Goal: Task Accomplishment & Management: Manage account settings

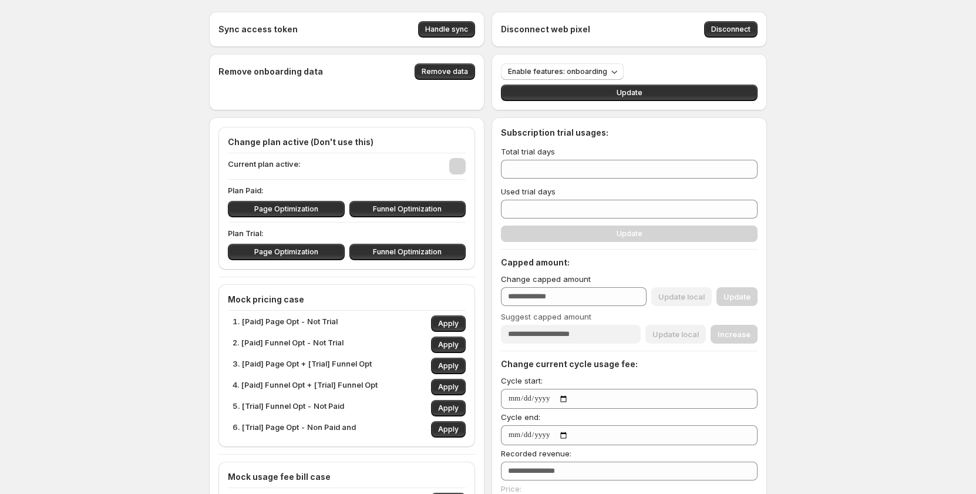
type input "***"
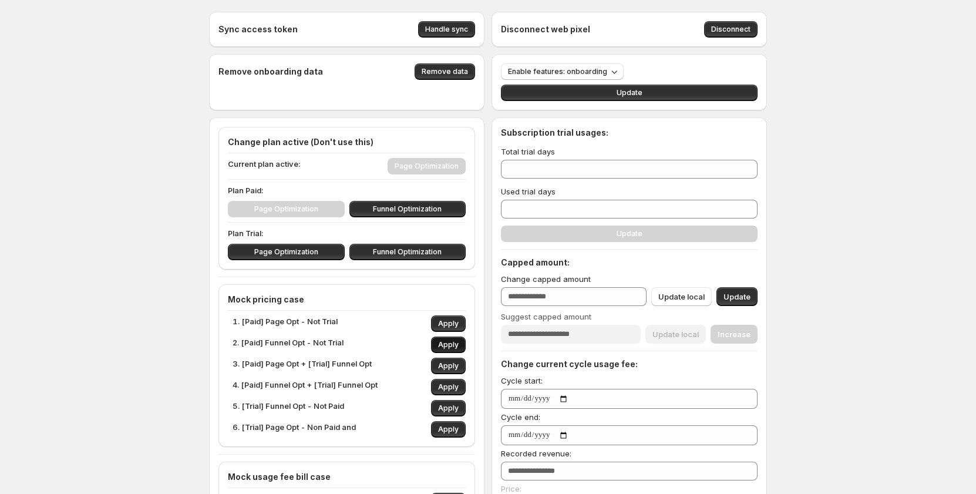
click at [446, 340] on button "Apply" at bounding box center [448, 344] width 35 height 16
type input "***"
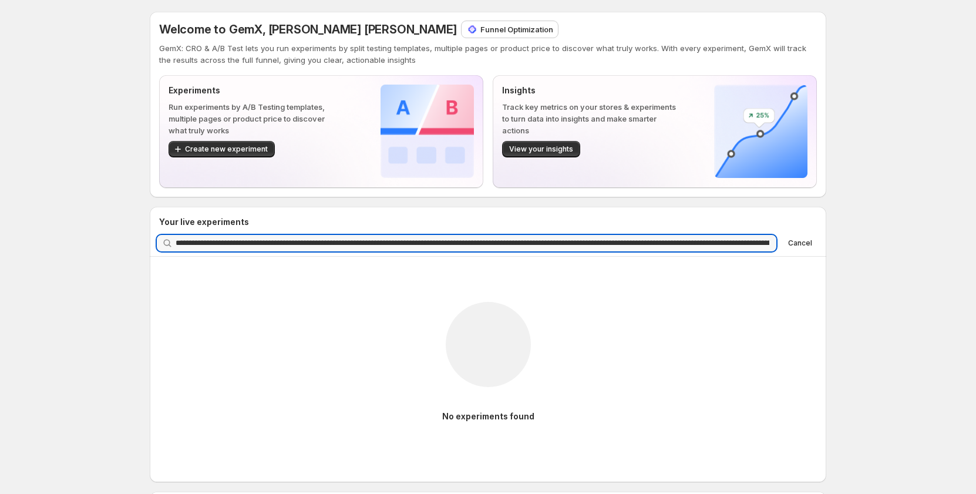
scroll to position [0, 315]
type input "**********"
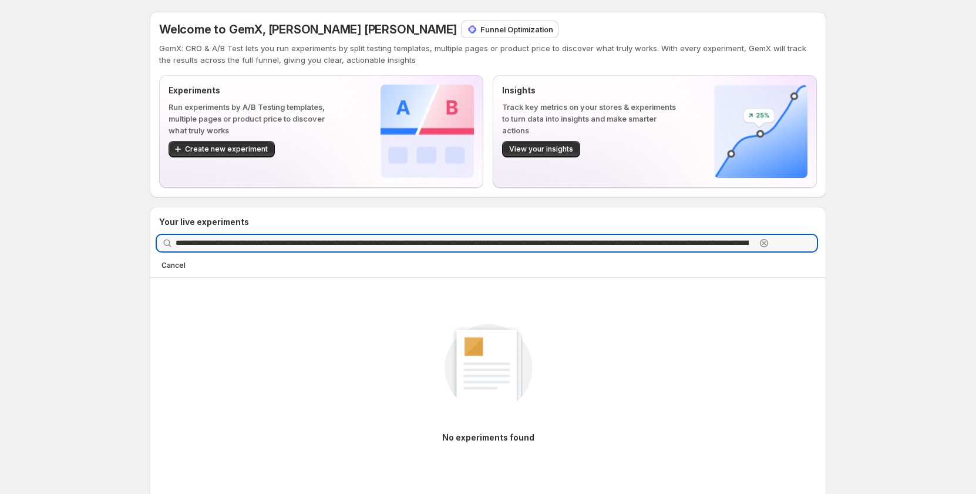
click at [766, 242] on icon "button" at bounding box center [764, 243] width 4 height 4
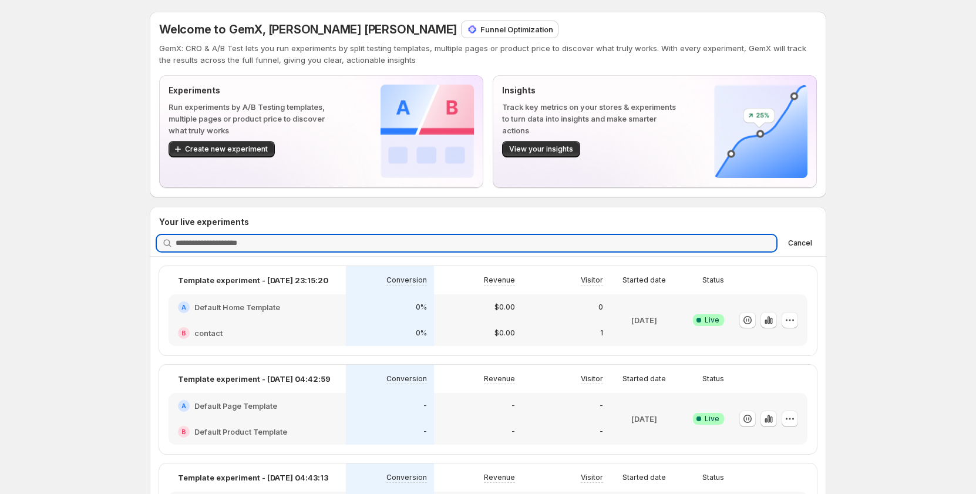
scroll to position [0, 0]
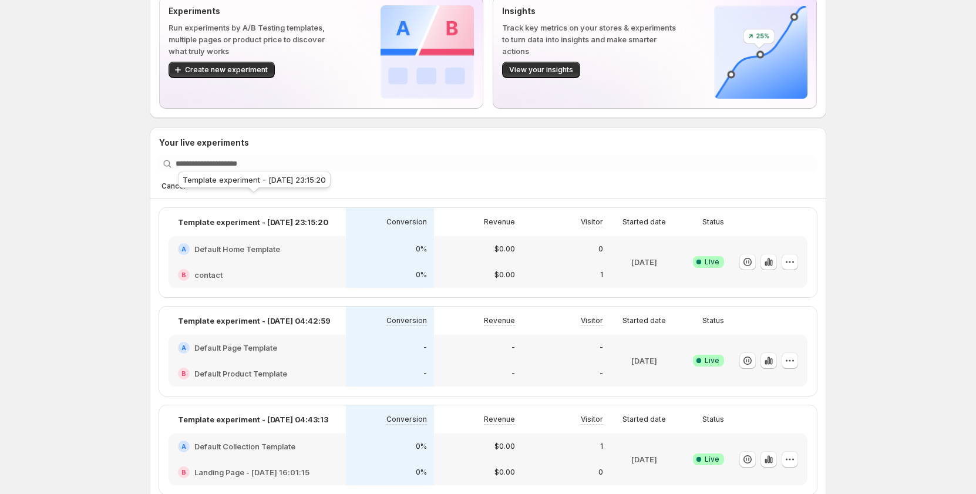
scroll to position [59, 0]
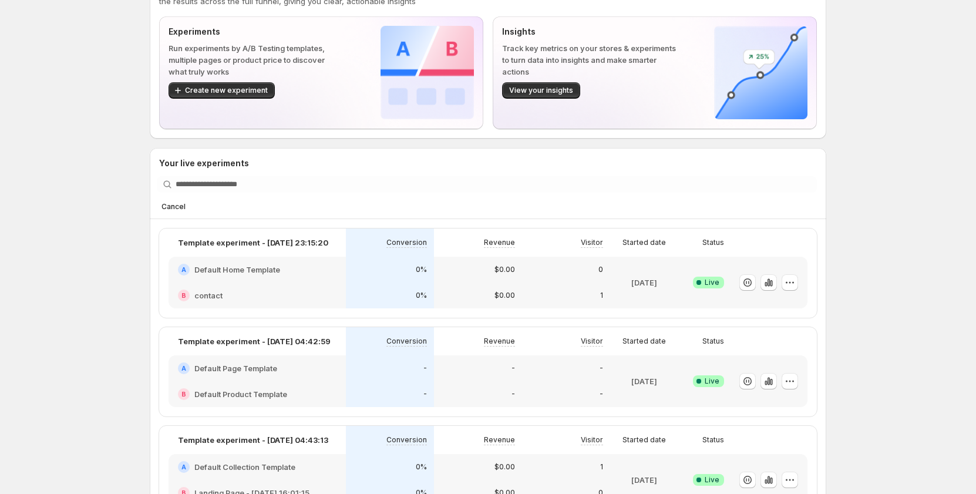
click at [190, 200] on button "Cancel" at bounding box center [173, 207] width 33 height 14
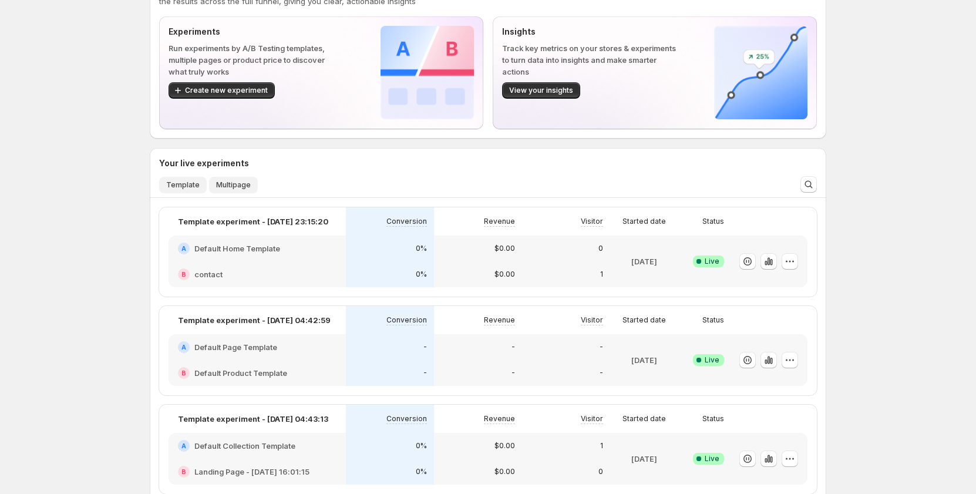
click at [244, 183] on span "Multipage" at bounding box center [233, 184] width 35 height 9
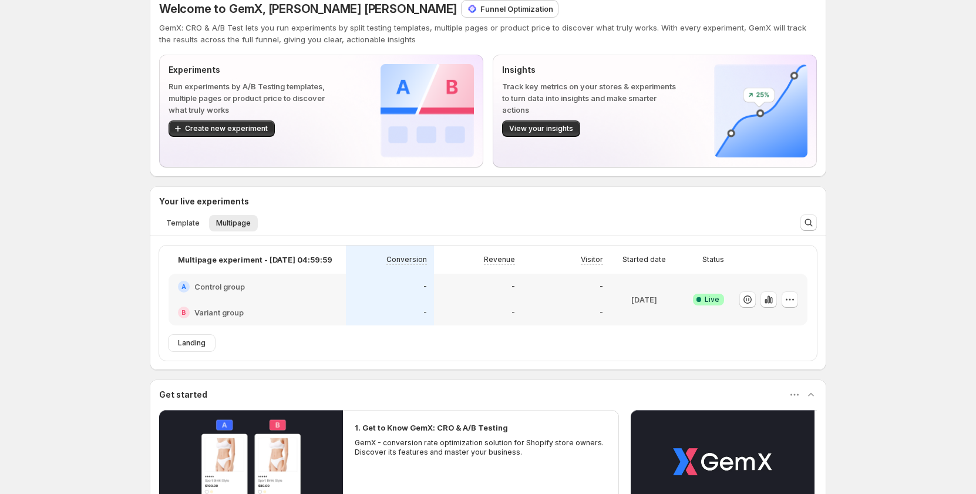
scroll to position [0, 0]
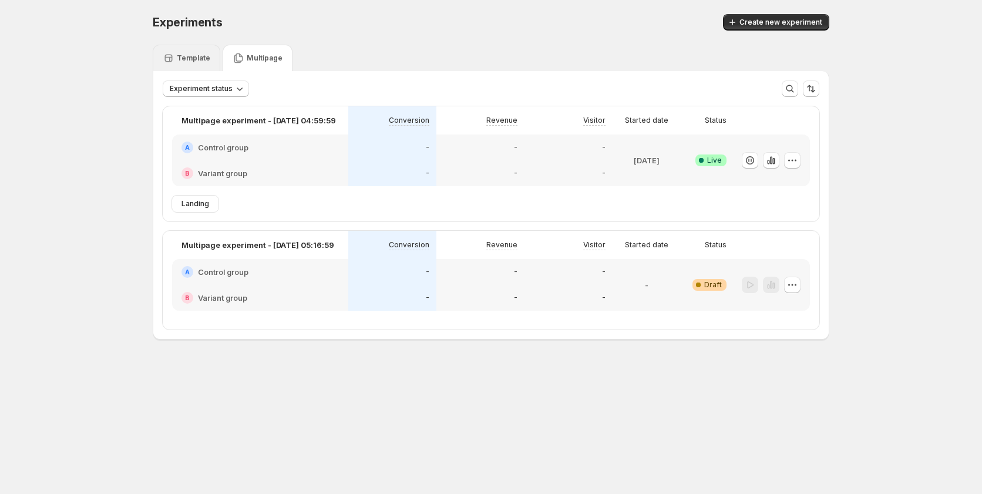
click at [193, 63] on div "Template" at bounding box center [187, 58] width 48 height 12
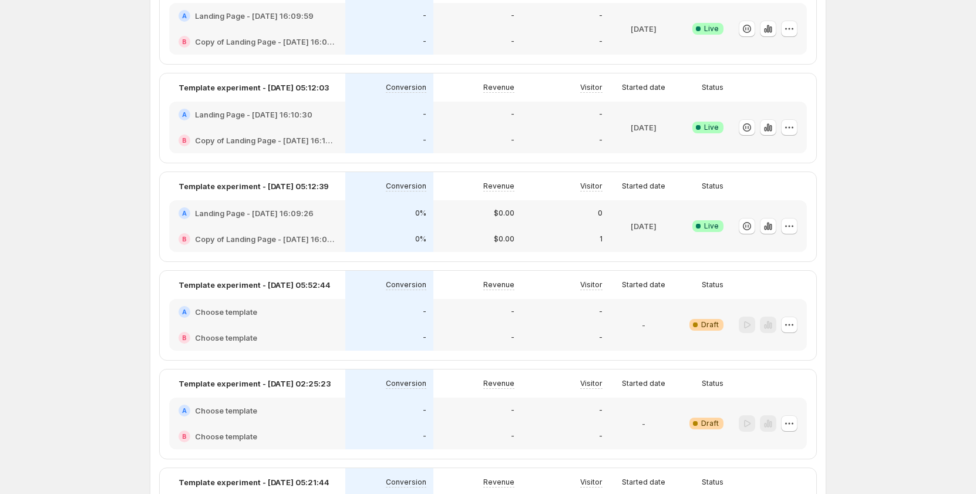
scroll to position [959, 0]
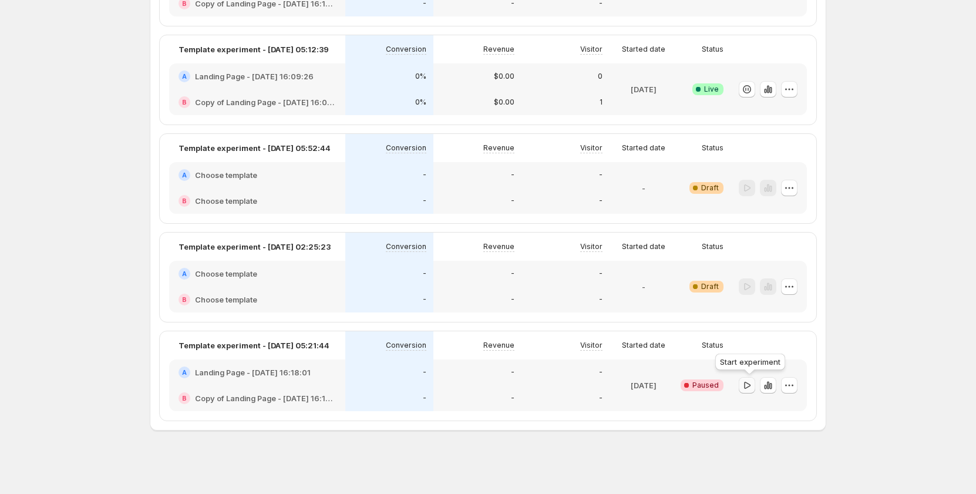
click at [751, 386] on icon "button" at bounding box center [747, 385] width 12 height 12
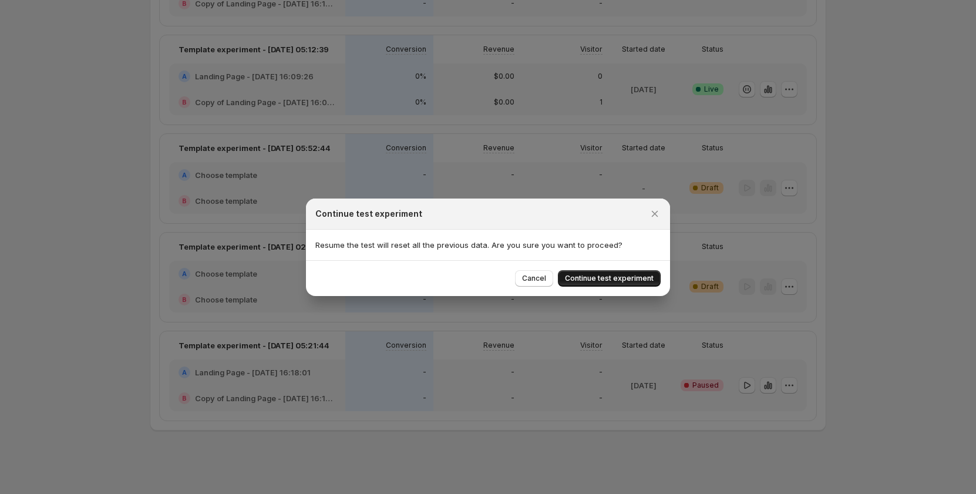
click at [596, 278] on span "Continue test experiment" at bounding box center [609, 278] width 89 height 9
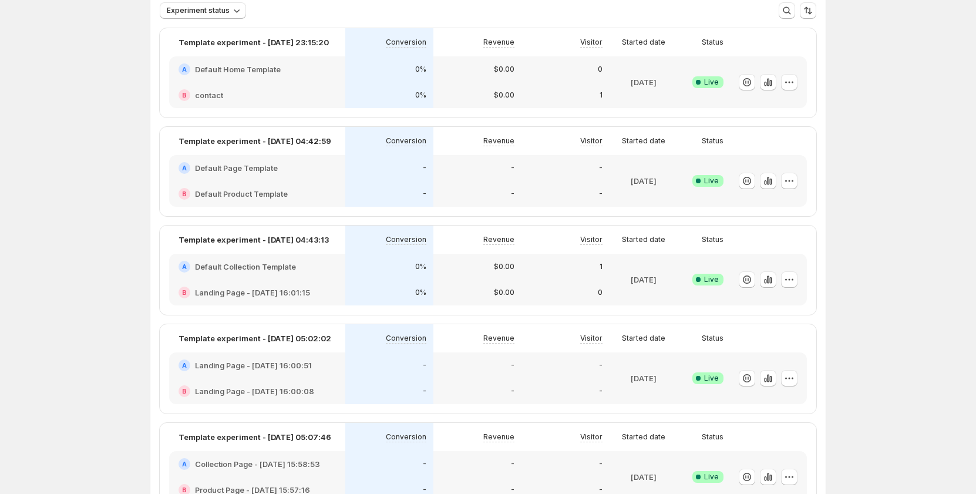
scroll to position [0, 0]
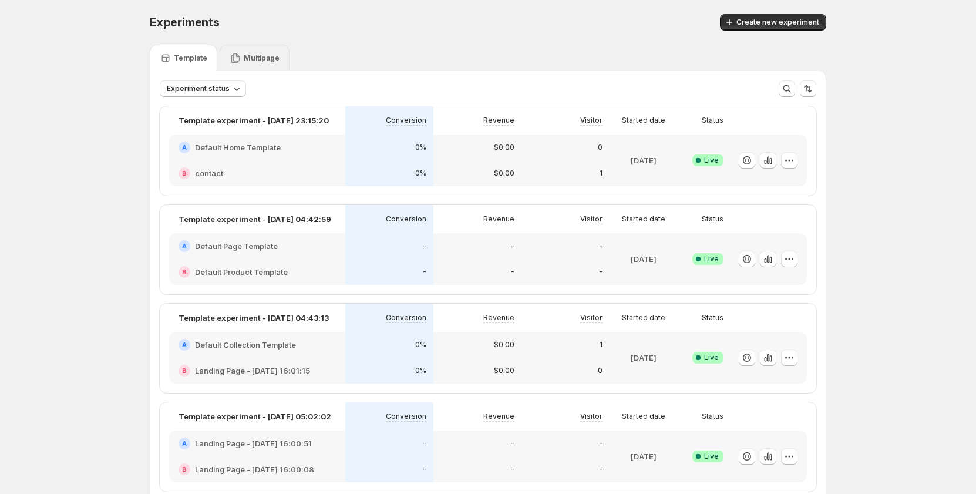
click at [260, 63] on div "Multipage" at bounding box center [255, 58] width 50 height 12
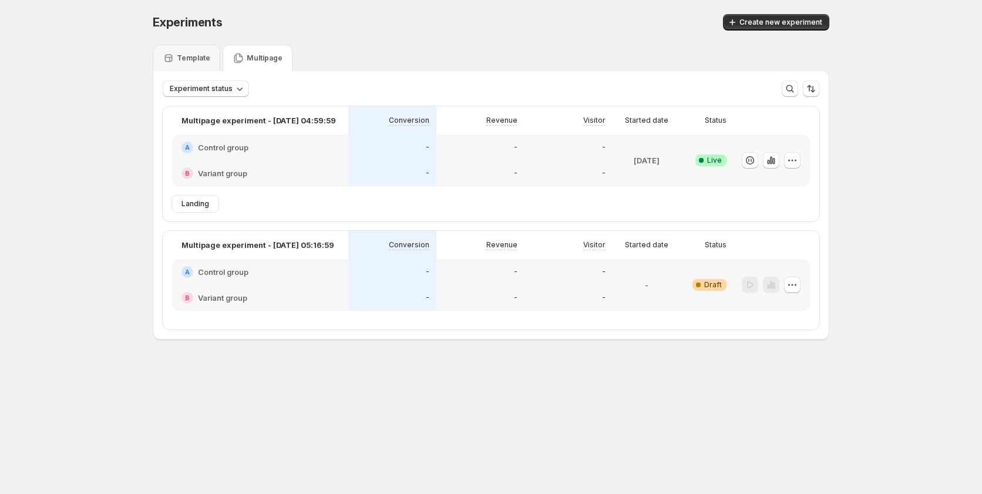
click at [90, 147] on div "Experiments. This page is ready Experiments Create new experiment Template Mult…" at bounding box center [491, 201] width 982 height 403
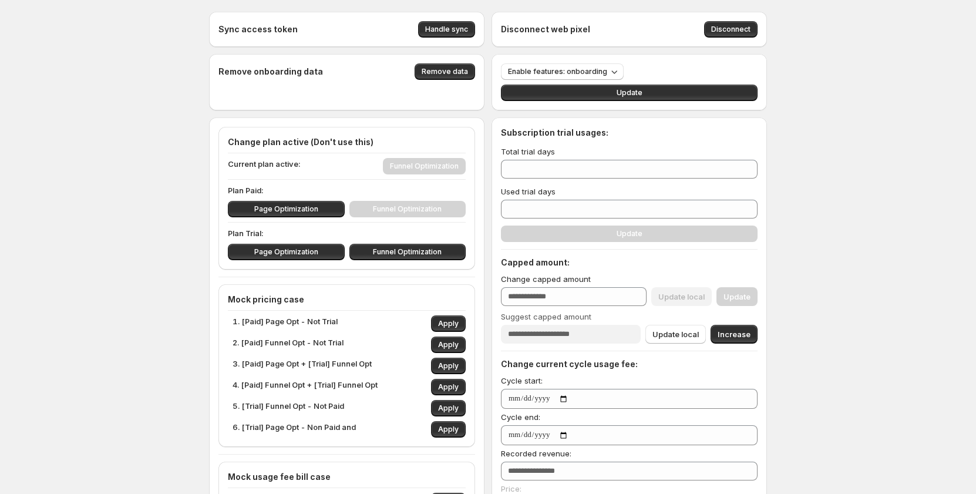
type input "***"
click at [442, 385] on span "Apply" at bounding box center [448, 386] width 21 height 9
type input "**"
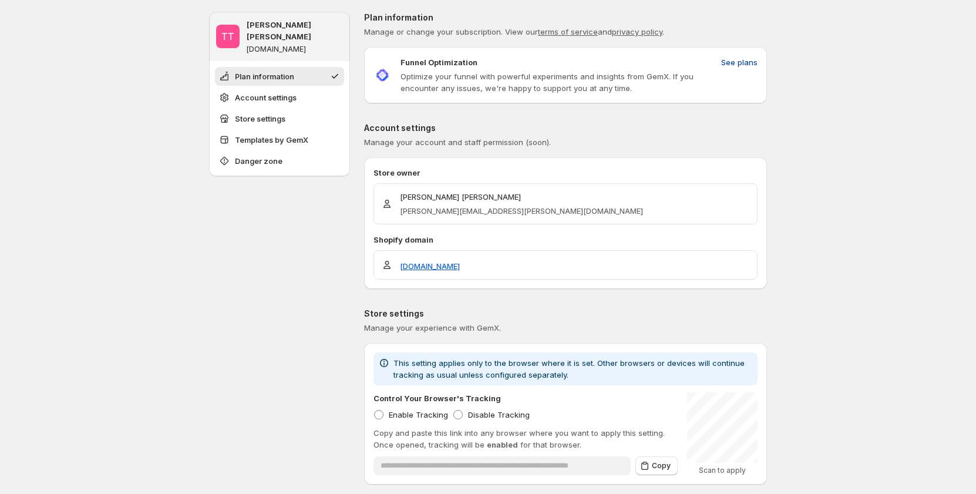
click at [741, 65] on span "See plans" at bounding box center [739, 62] width 36 height 12
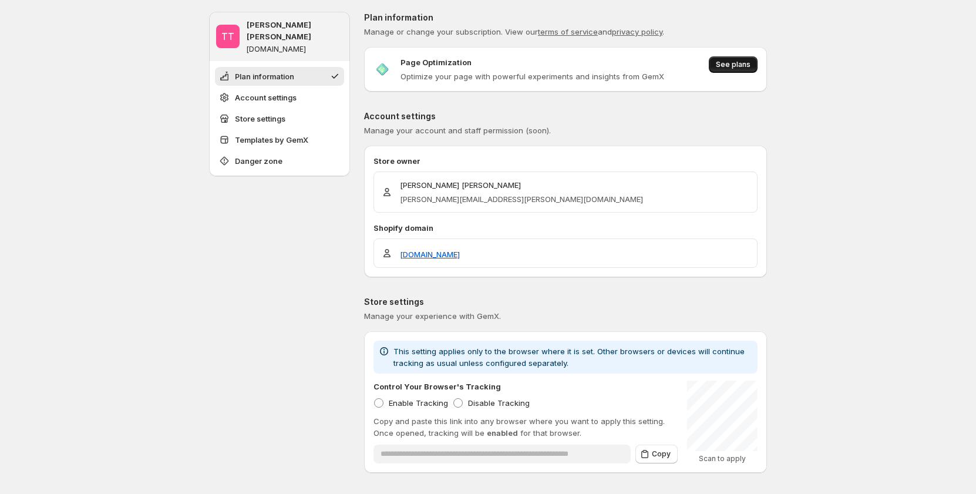
click at [741, 63] on span "See plans" at bounding box center [733, 64] width 35 height 9
click at [748, 58] on button "See plans" at bounding box center [733, 64] width 49 height 16
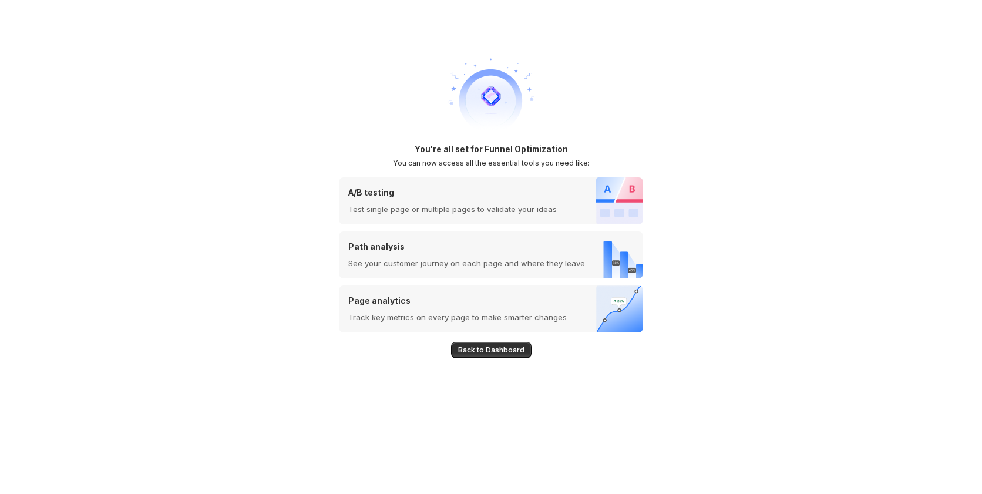
click at [662, 139] on div "You're all set for Funnel Optimization You can now access all the essential too…" at bounding box center [491, 247] width 982 height 494
click at [819, 82] on div "You're all set for Funnel Optimization You can now access all the essential too…" at bounding box center [491, 247] width 982 height 494
click at [773, 111] on div "You're all set for Funnel Optimization You can now access all the essential too…" at bounding box center [491, 247] width 982 height 494
click at [385, 263] on p "See your customer journey on each page and where they leave" at bounding box center [466, 263] width 237 height 12
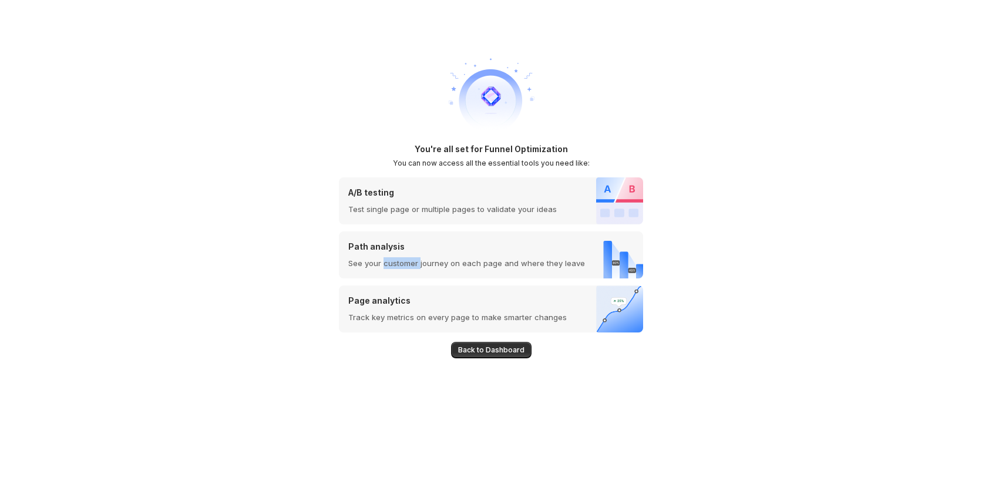
click at [385, 263] on p "See your customer journey on each page and where they leave" at bounding box center [466, 263] width 237 height 12
click at [736, 272] on div "You're all set for Funnel Optimization You can now access all the essential too…" at bounding box center [491, 247] width 982 height 494
click at [765, 137] on div "You're all set for Funnel Optimization You can now access all the essential too…" at bounding box center [491, 247] width 982 height 494
